Goal: Complete application form

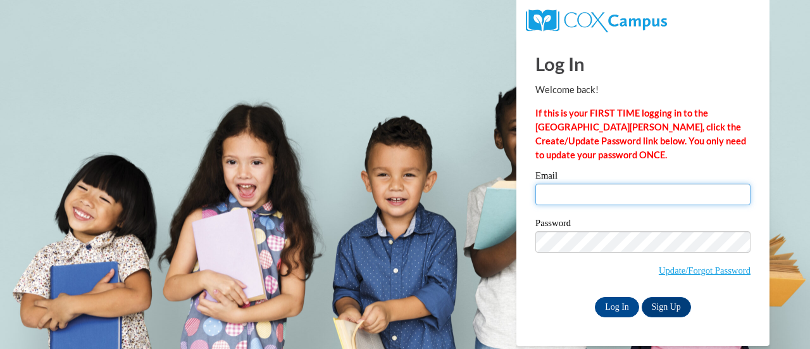
click at [560, 202] on input "Email" at bounding box center [642, 194] width 215 height 22
click at [569, 196] on input "Email" at bounding box center [642, 194] width 215 height 22
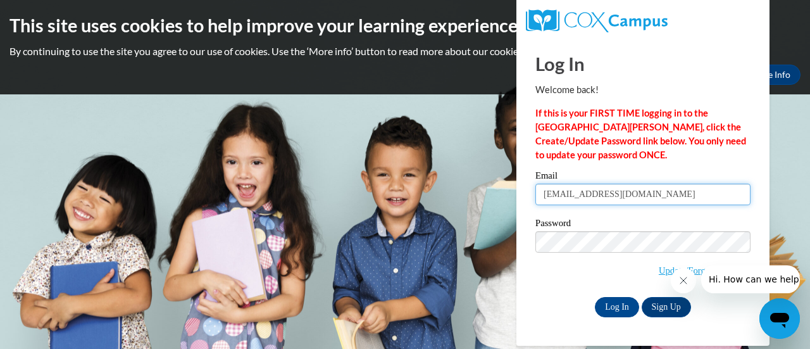
type input "stinchcomblacy@gmail.com"
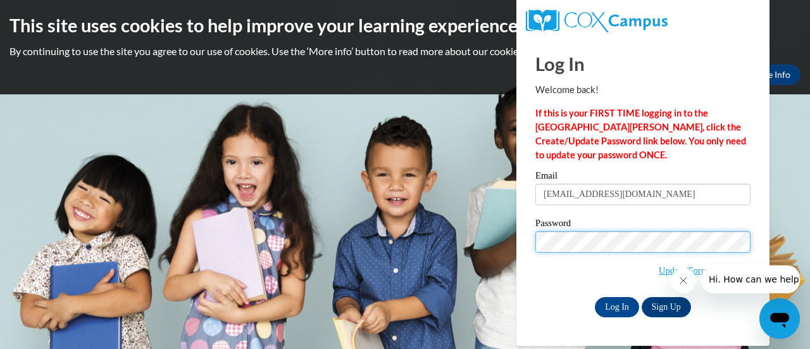
click at [595, 297] on input "Log In" at bounding box center [617, 307] width 44 height 20
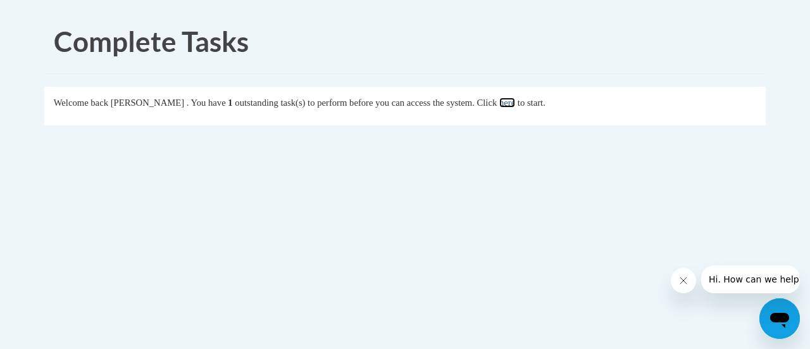
click at [515, 107] on link "here" at bounding box center [507, 102] width 16 height 10
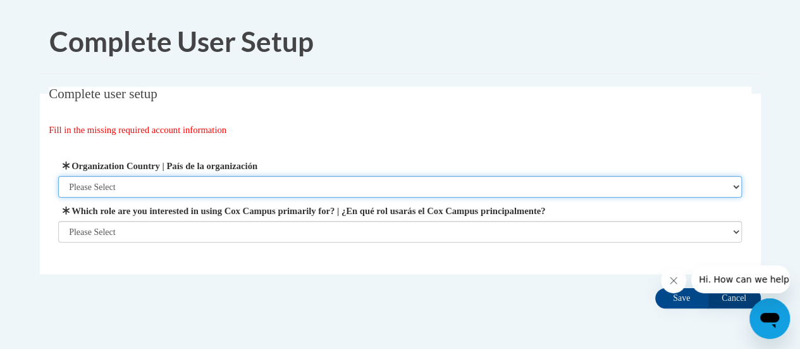
click at [268, 187] on select "Please Select United States | Estados Unidos Outside of the United States | Fue…" at bounding box center [400, 187] width 684 height 22
select select "ad49bcad-a171-4b2e-b99c-48b446064914"
click at [58, 176] on select "Please Select United States | Estados Unidos Outside of the United States | Fue…" at bounding box center [400, 187] width 684 height 22
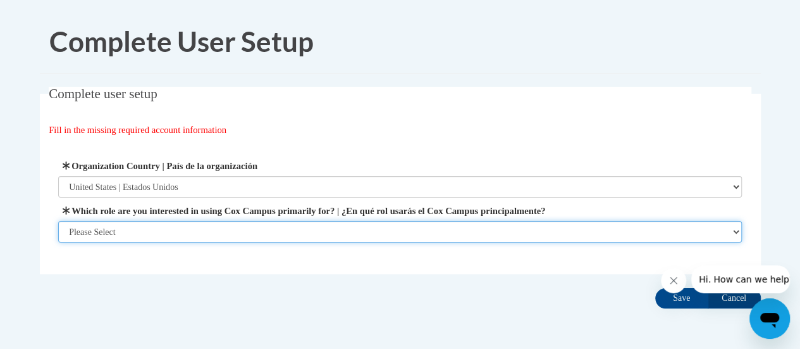
click at [211, 238] on select "Please Select College/University | Colegio/Universidad Community/Nonprofit Part…" at bounding box center [400, 232] width 684 height 22
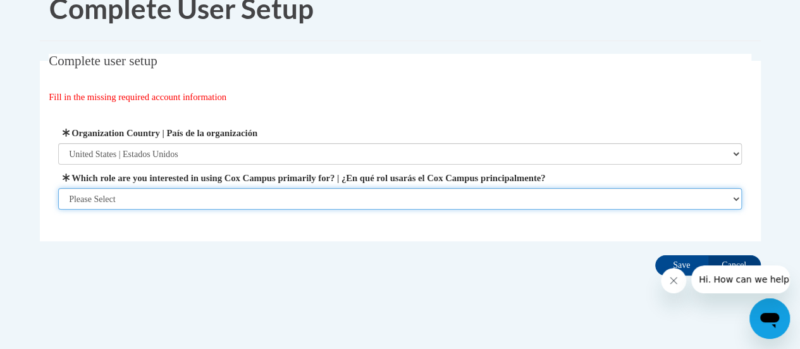
scroll to position [49, 0]
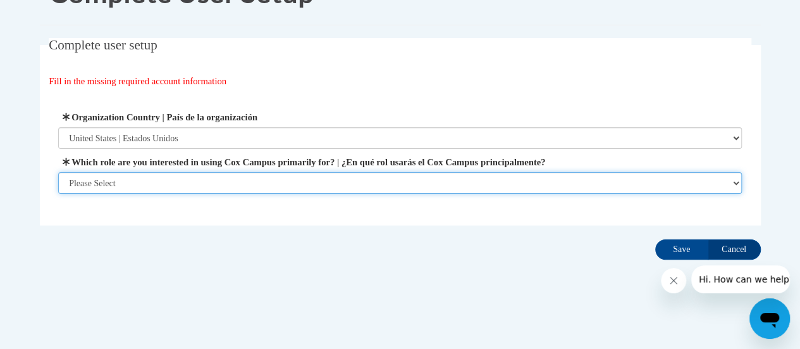
click at [710, 182] on select "Please Select College/University | Colegio/Universidad Community/Nonprofit Part…" at bounding box center [400, 183] width 684 height 22
select select "fbf2d438-af2f-41f8-98f1-81c410e29de3"
click at [58, 194] on select "Please Select College/University | Colegio/Universidad Community/Nonprofit Part…" at bounding box center [400, 183] width 684 height 22
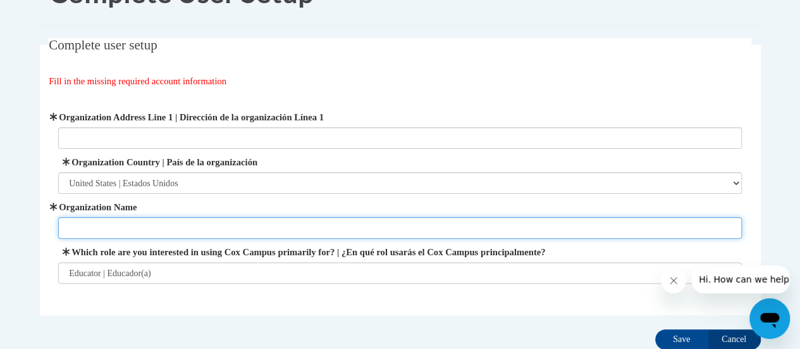
click at [440, 229] on input "Organization Name" at bounding box center [400, 228] width 684 height 22
type input "GASP!"
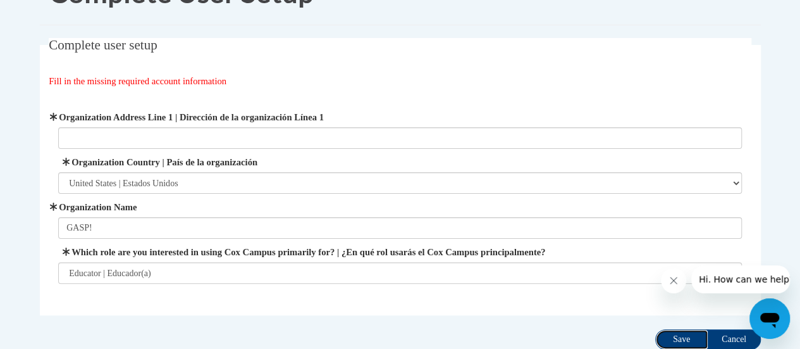
click at [684, 340] on input "Save" at bounding box center [681, 339] width 53 height 20
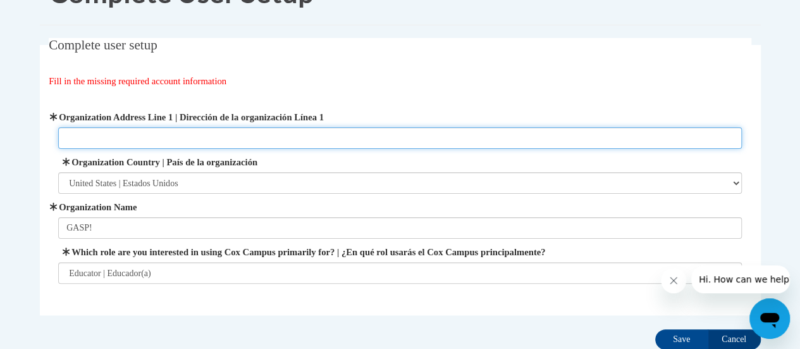
click at [89, 139] on input "Organization Address Line 1 | Dirección de la organización Línea 1" at bounding box center [400, 138] width 684 height 22
type input "1075 rocky rd5"
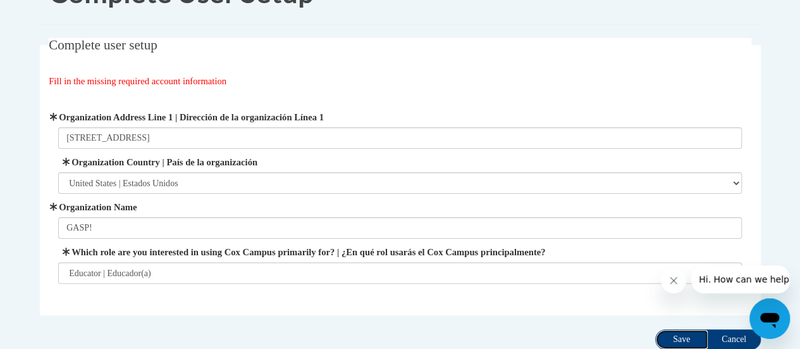
click at [683, 341] on input "Save" at bounding box center [681, 339] width 53 height 20
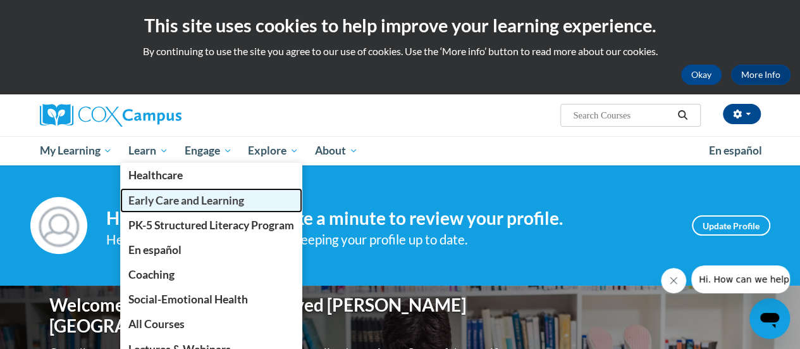
click at [194, 195] on span "Early Care and Learning" at bounding box center [186, 200] width 116 height 13
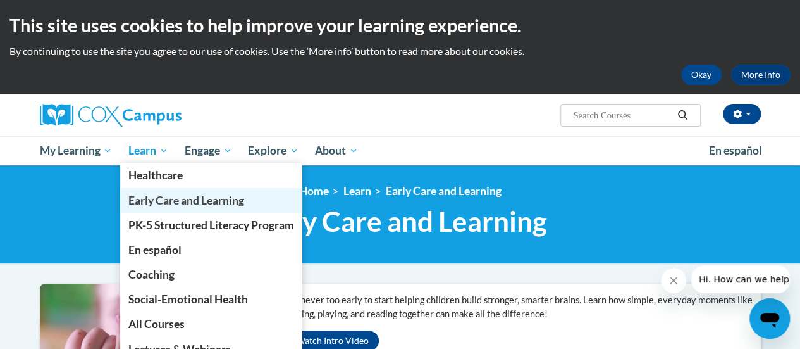
click at [168, 198] on span "Early Care and Learning" at bounding box center [186, 200] width 116 height 13
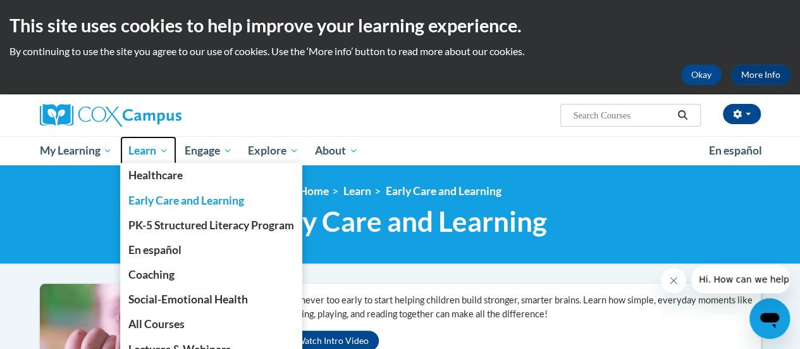
click at [143, 148] on span "Learn" at bounding box center [148, 150] width 40 height 15
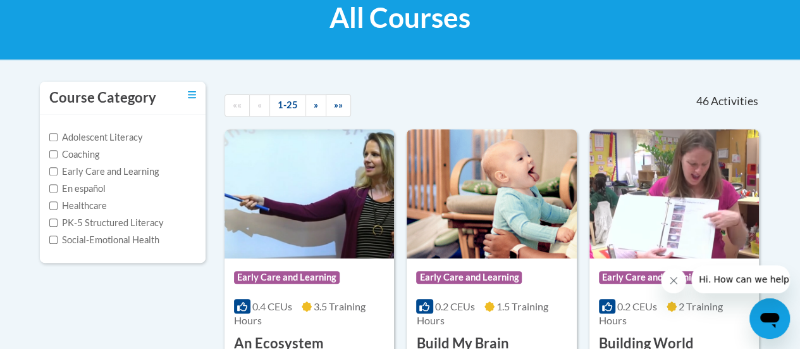
scroll to position [218, 0]
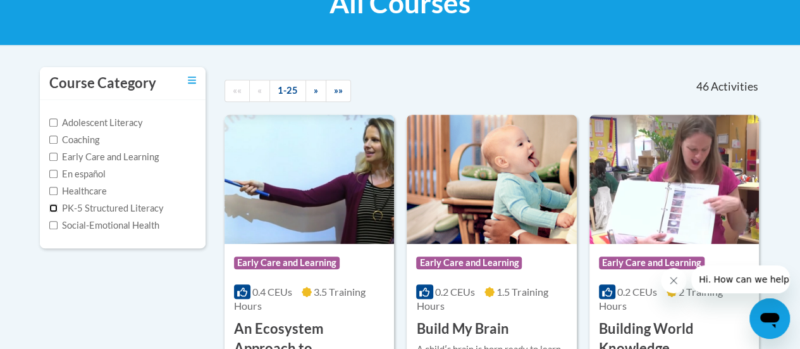
click at [51, 206] on input "PK-5 Structured Literacy" at bounding box center [53, 208] width 8 height 8
checkbox input "true"
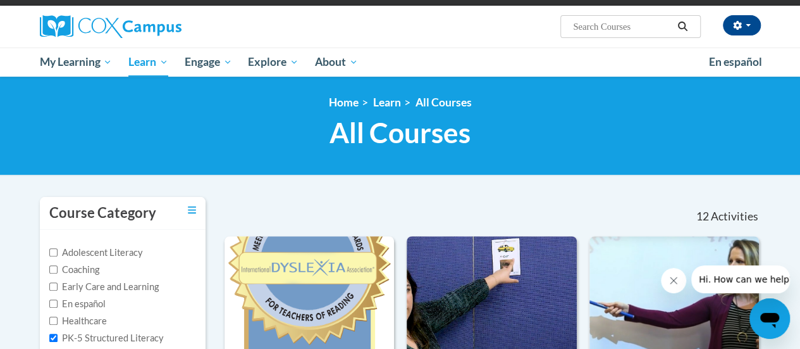
scroll to position [158, 0]
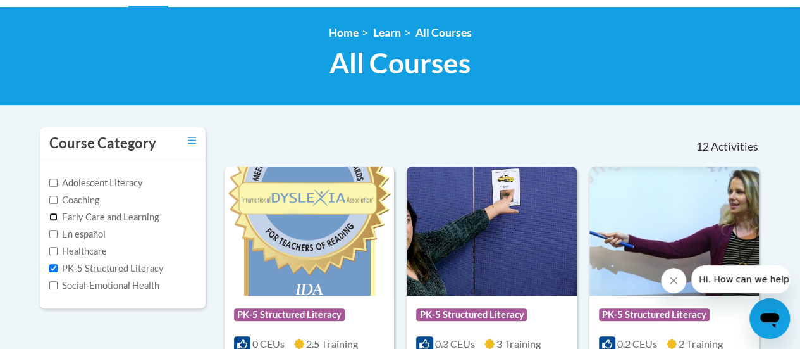
click at [53, 216] on input "Early Care and Learning" at bounding box center [53, 217] width 8 height 8
checkbox input "true"
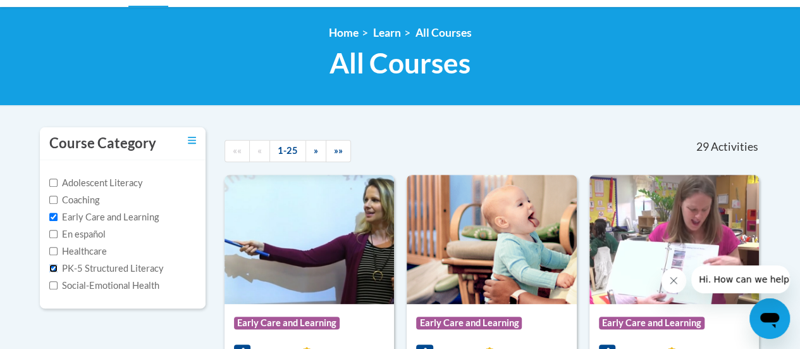
click at [55, 266] on input "PK-5 Structured Literacy" at bounding box center [53, 268] width 8 height 8
checkbox input "false"
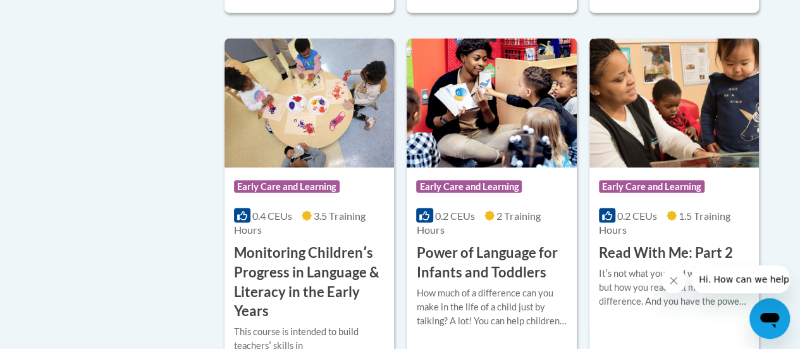
scroll to position [1082, 0]
